Goal: Find specific page/section: Find specific page/section

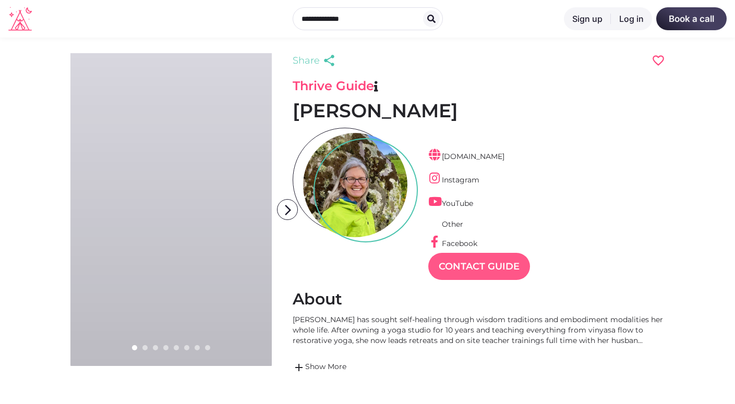
click at [487, 266] on link "Contact Guide" at bounding box center [480, 266] width 102 height 27
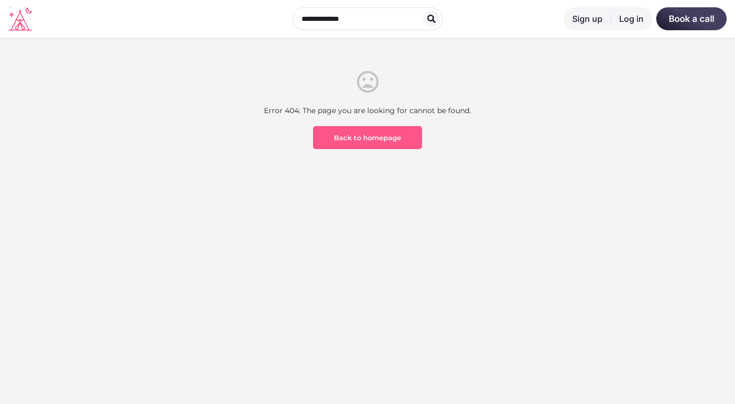
click at [385, 138] on link "Back to homepage" at bounding box center [367, 137] width 109 height 23
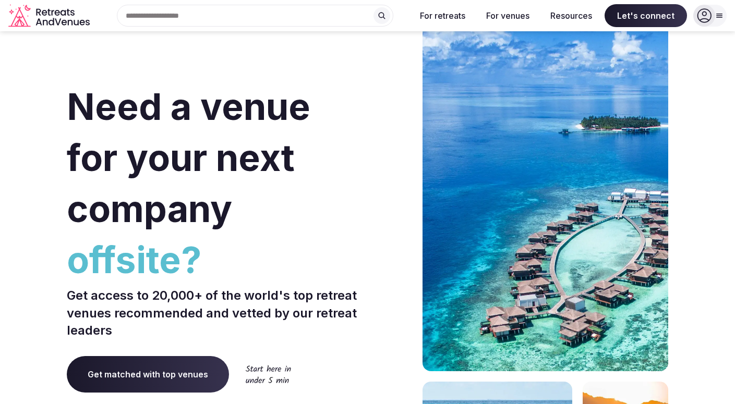
click at [709, 16] on icon at bounding box center [704, 15] width 15 height 15
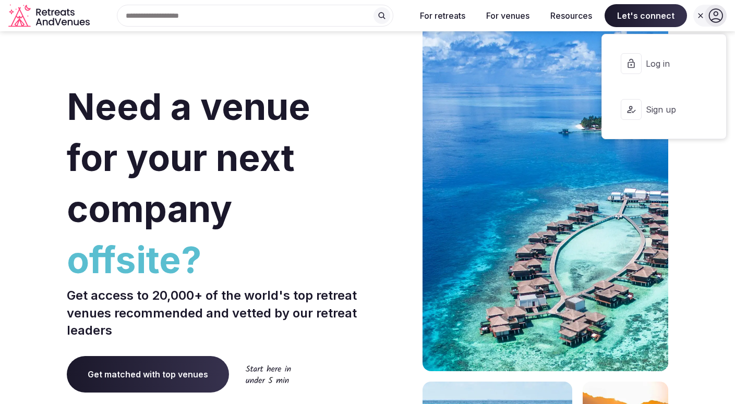
click at [668, 64] on span "Log in" at bounding box center [671, 63] width 50 height 11
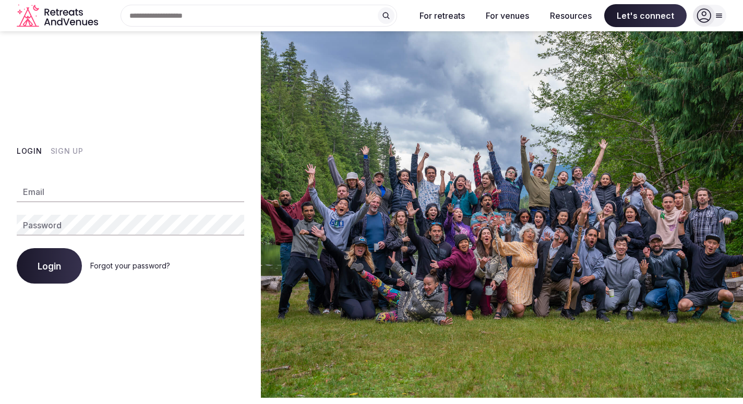
click at [125, 196] on input "Email" at bounding box center [131, 192] width 228 height 21
type input "**********"
click at [53, 267] on span "Login" at bounding box center [49, 266] width 23 height 10
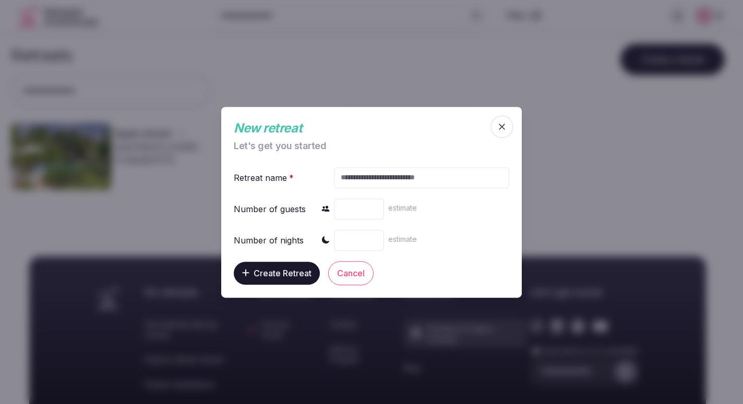
click at [503, 126] on icon "button" at bounding box center [502, 127] width 6 height 6
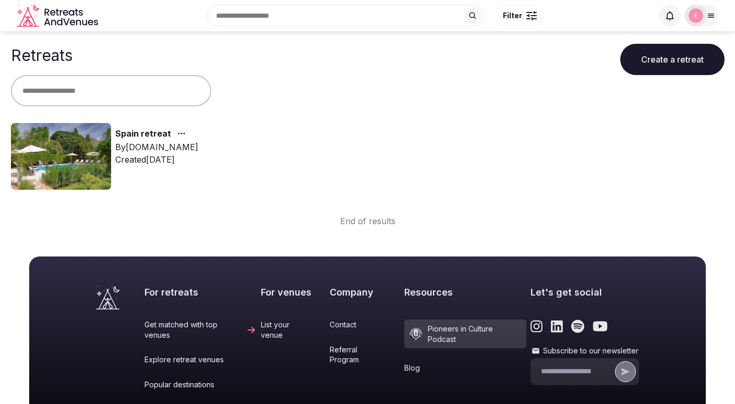
click at [94, 150] on img at bounding box center [61, 156] width 100 height 67
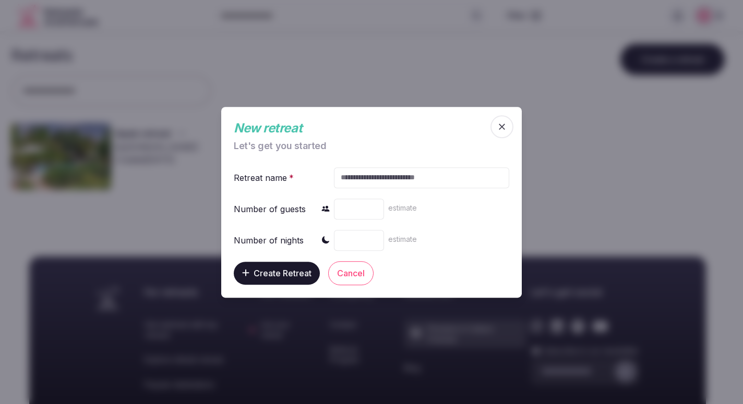
click at [504, 125] on icon "button" at bounding box center [502, 127] width 6 height 6
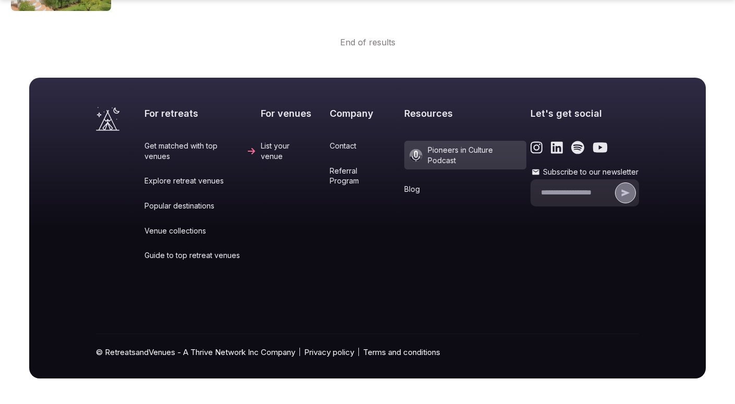
scroll to position [193, 0]
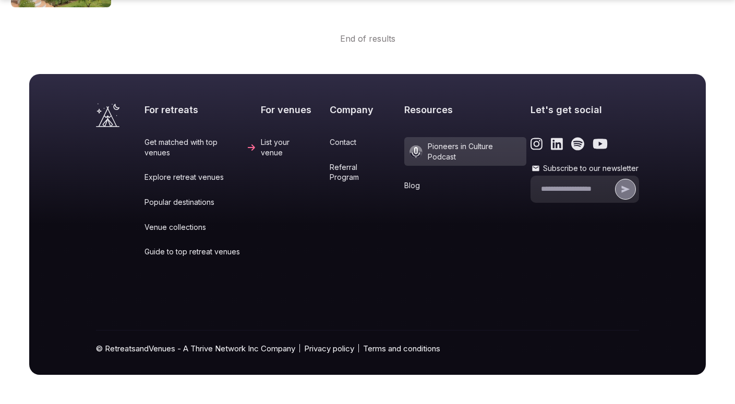
click at [208, 172] on link "Explore retreat venues" at bounding box center [201, 177] width 112 height 10
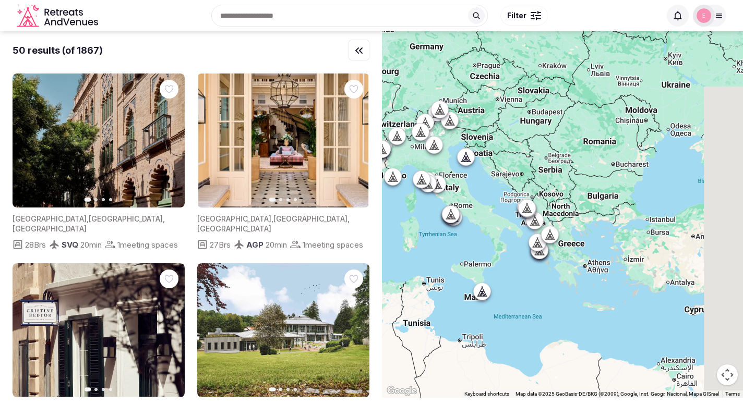
drag, startPoint x: 558, startPoint y: 204, endPoint x: 393, endPoint y: 224, distance: 166.2
click at [393, 224] on div at bounding box center [562, 214] width 361 height 367
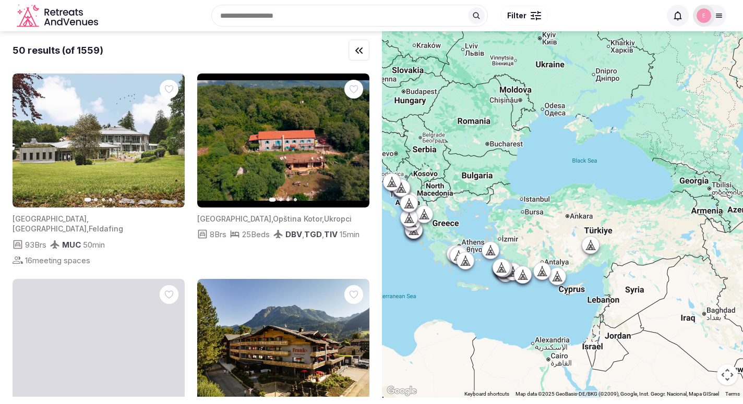
drag, startPoint x: 573, startPoint y: 252, endPoint x: 446, endPoint y: 231, distance: 129.0
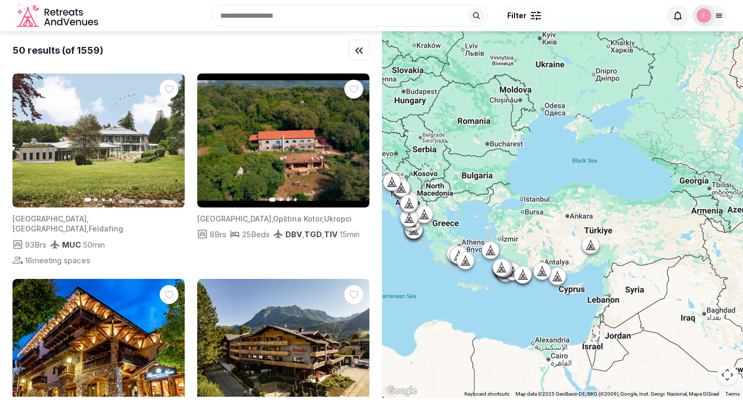
click at [446, 231] on div at bounding box center [562, 214] width 361 height 367
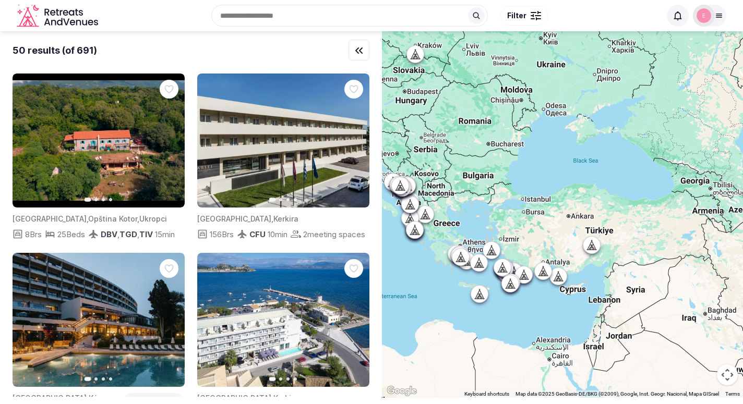
click at [267, 22] on input "text" at bounding box center [349, 16] width 277 height 22
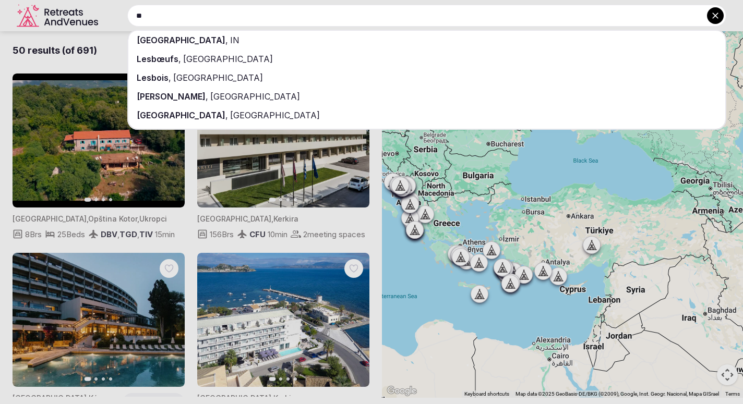
type input "*"
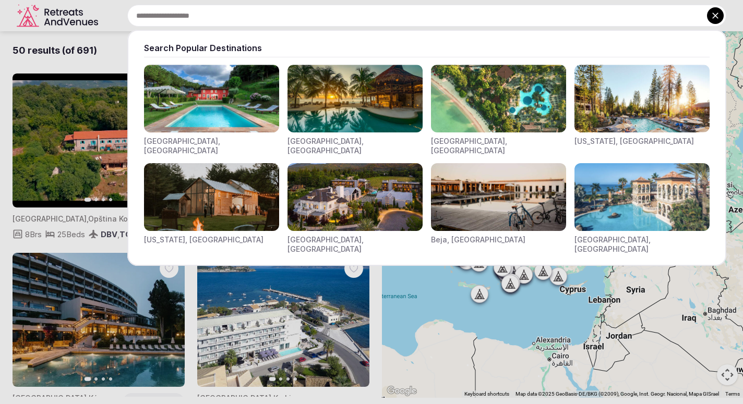
click at [109, 59] on div at bounding box center [371, 202] width 743 height 404
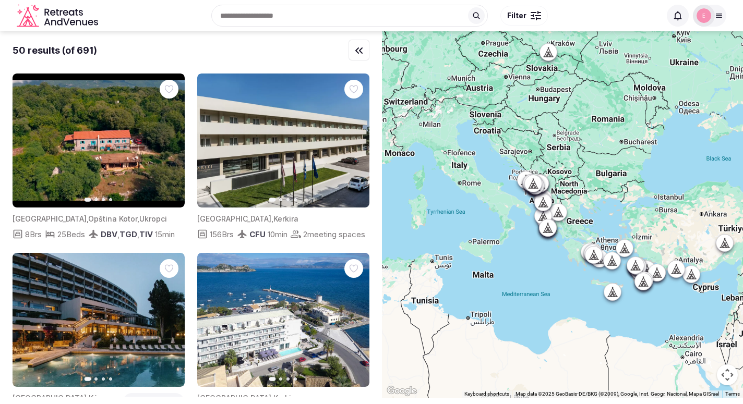
drag, startPoint x: 462, startPoint y: 218, endPoint x: 649, endPoint y: 215, distance: 186.3
click at [649, 215] on div at bounding box center [562, 214] width 361 height 367
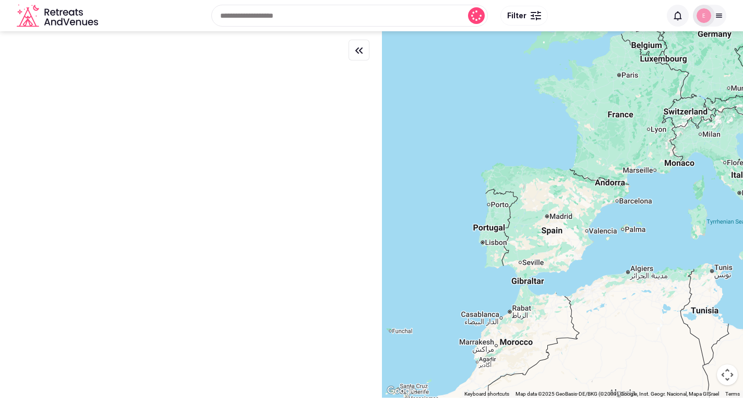
drag, startPoint x: 484, startPoint y: 198, endPoint x: 717, endPoint y: 209, distance: 233.0
click at [717, 209] on div at bounding box center [562, 214] width 361 height 367
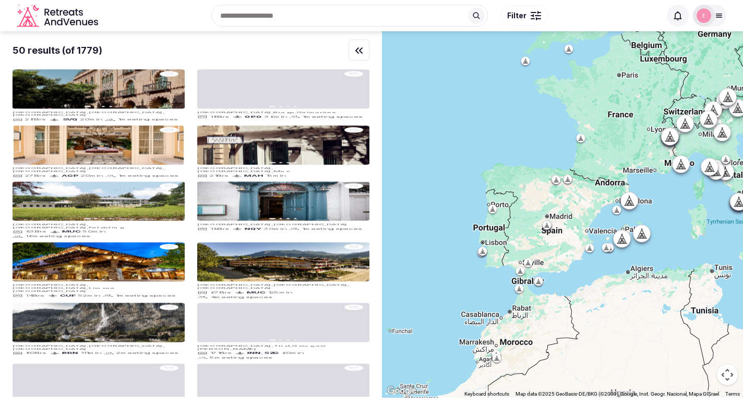
drag, startPoint x: 528, startPoint y: 245, endPoint x: 624, endPoint y: 349, distance: 141.8
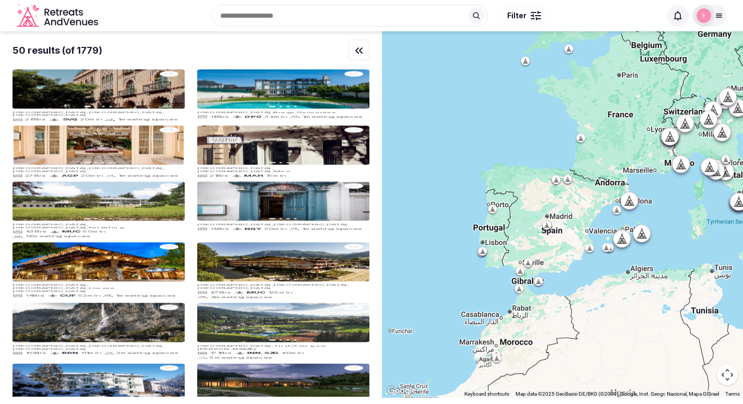
click at [624, 349] on div at bounding box center [562, 214] width 361 height 367
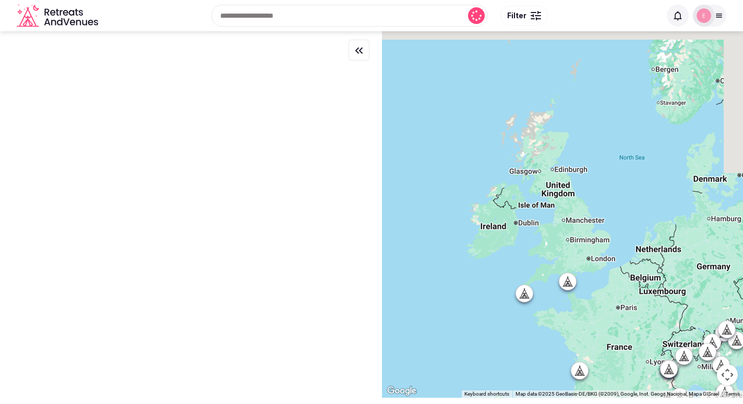
drag, startPoint x: 597, startPoint y: 177, endPoint x: 543, endPoint y: 373, distance: 203.3
click at [543, 373] on div at bounding box center [562, 214] width 361 height 367
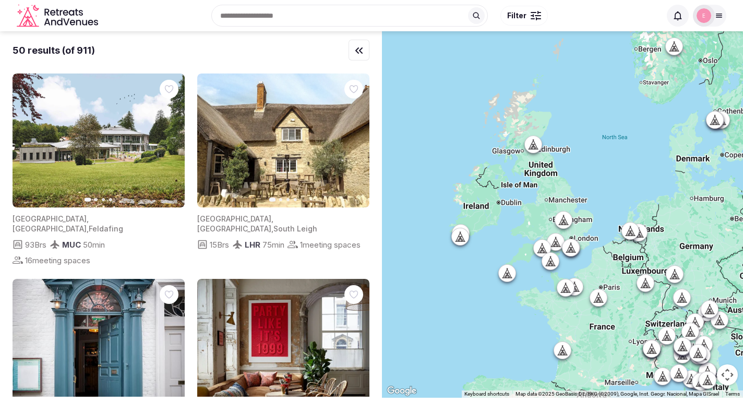
drag, startPoint x: 664, startPoint y: 326, endPoint x: 648, endPoint y: 301, distance: 29.1
click at [648, 301] on div at bounding box center [562, 214] width 361 height 367
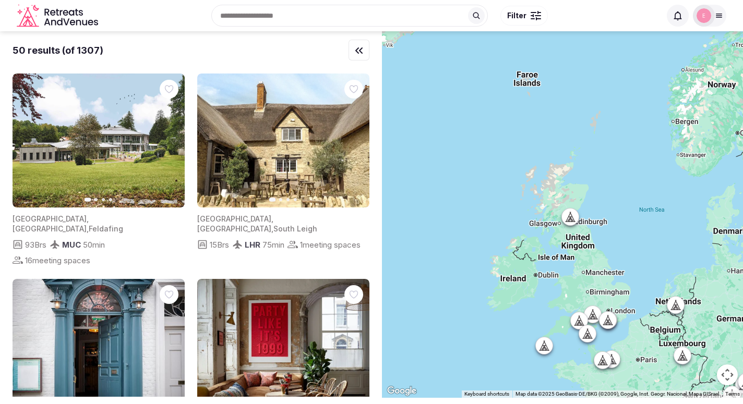
drag, startPoint x: 492, startPoint y: 247, endPoint x: 528, endPoint y: 320, distance: 81.7
click at [528, 320] on div at bounding box center [562, 214] width 361 height 367
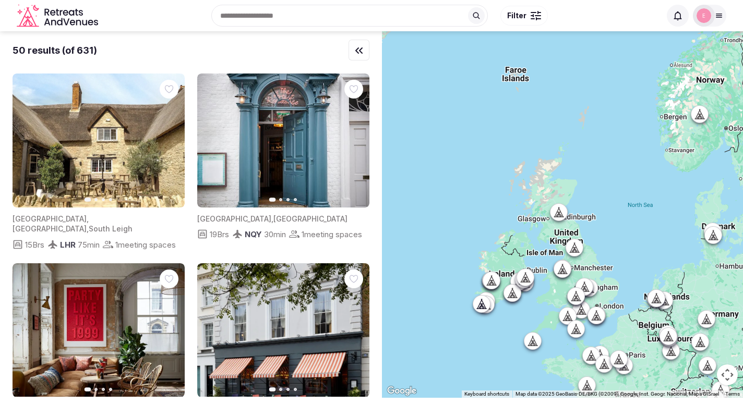
drag, startPoint x: 550, startPoint y: 314, endPoint x: 538, endPoint y: 309, distance: 13.4
click at [538, 309] on div at bounding box center [562, 214] width 361 height 367
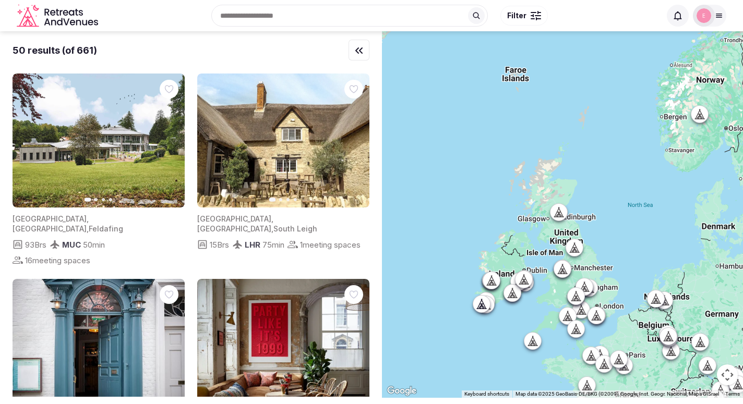
click at [284, 22] on input "text" at bounding box center [349, 16] width 277 height 22
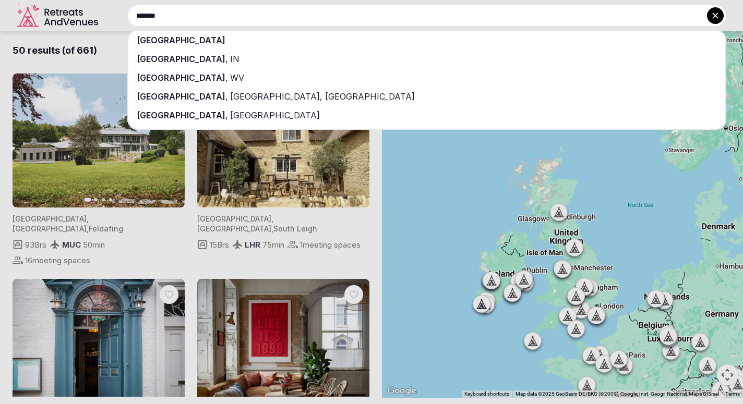
type input "*******"
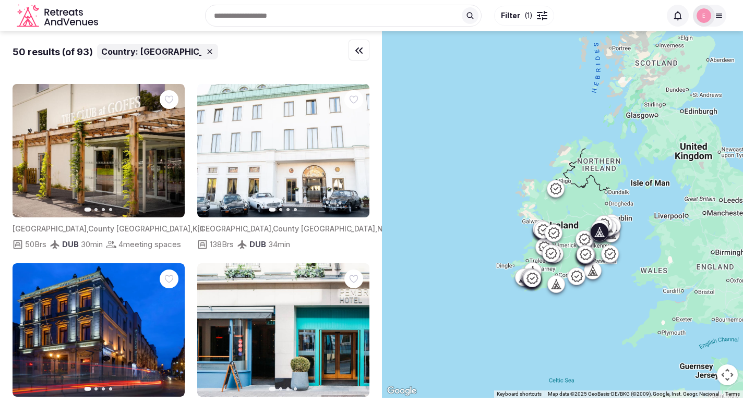
scroll to position [772, 0]
